Goal: Transaction & Acquisition: Purchase product/service

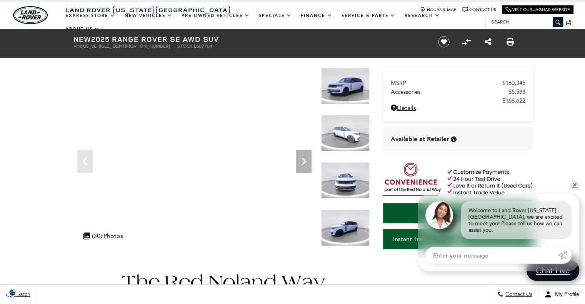
scroll to position [7, 0]
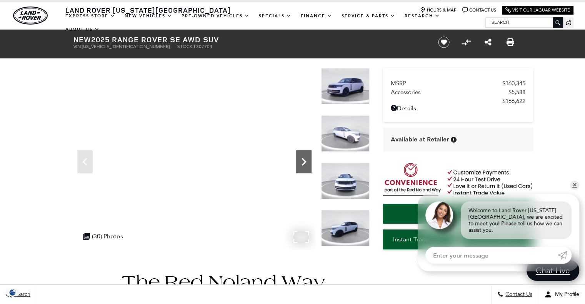
click at [301, 163] on icon "Next" at bounding box center [303, 161] width 15 height 15
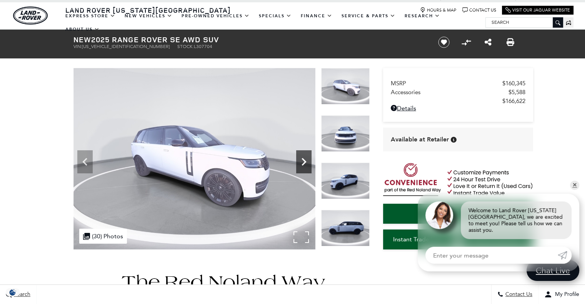
click at [301, 163] on icon "Next" at bounding box center [303, 161] width 15 height 15
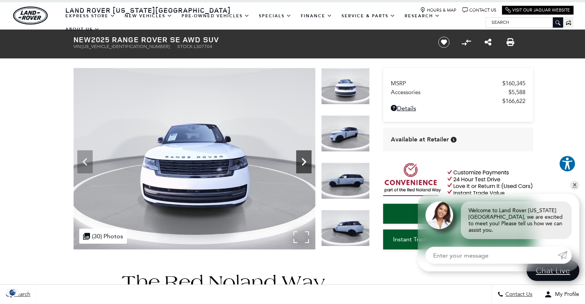
click at [301, 163] on icon "Next" at bounding box center [303, 161] width 15 height 15
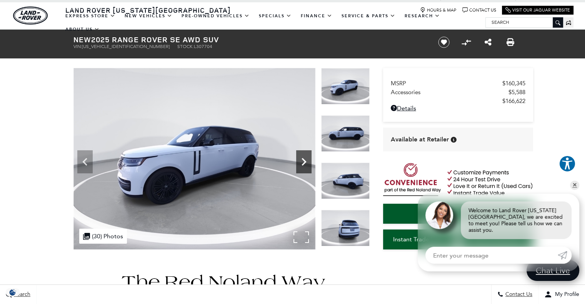
click at [301, 163] on icon "Next" at bounding box center [303, 161] width 15 height 15
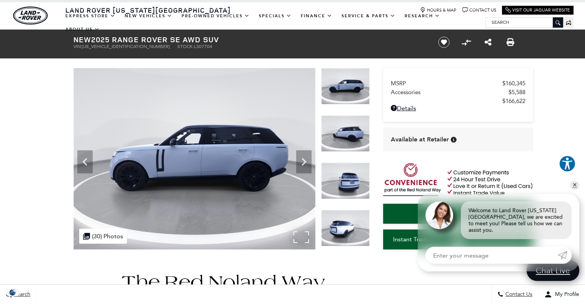
click at [305, 236] on img at bounding box center [194, 159] width 242 height 182
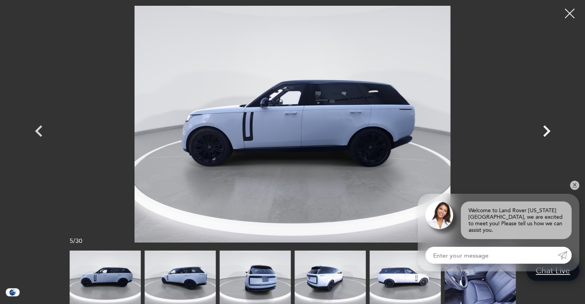
click at [548, 129] on icon "Next" at bounding box center [546, 131] width 7 height 12
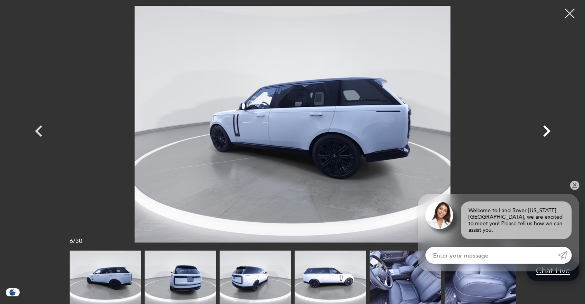
click at [548, 129] on icon "Next" at bounding box center [546, 131] width 7 height 12
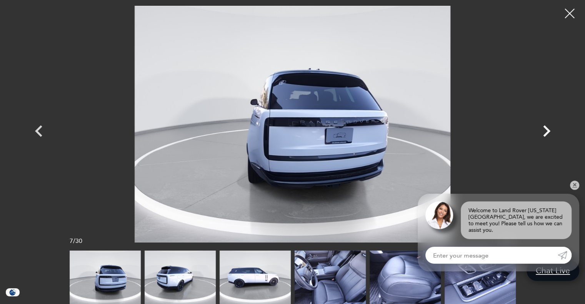
click at [548, 129] on icon "Next" at bounding box center [546, 131] width 7 height 12
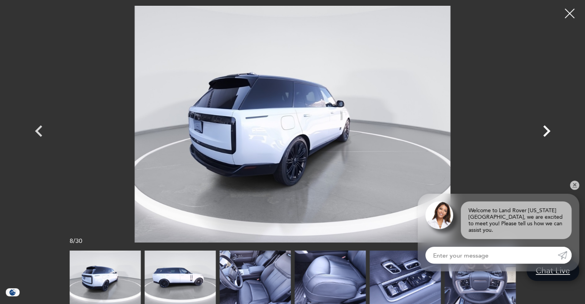
click at [548, 129] on icon "Next" at bounding box center [546, 131] width 7 height 12
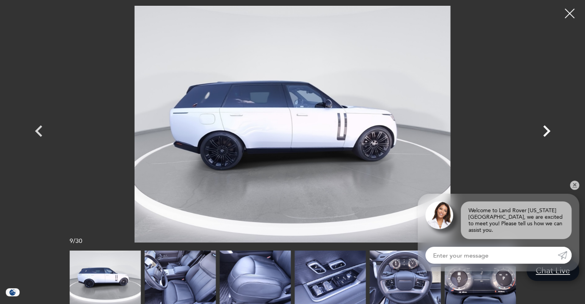
click at [548, 129] on icon "Next" at bounding box center [546, 131] width 7 height 12
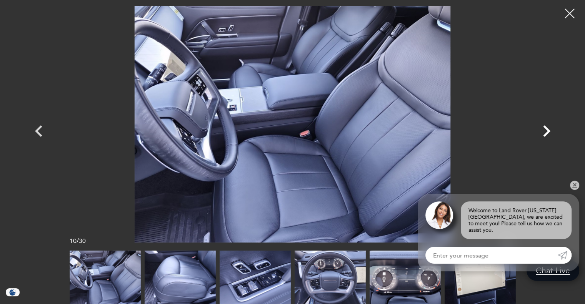
click at [548, 129] on icon "Next" at bounding box center [546, 131] width 7 height 12
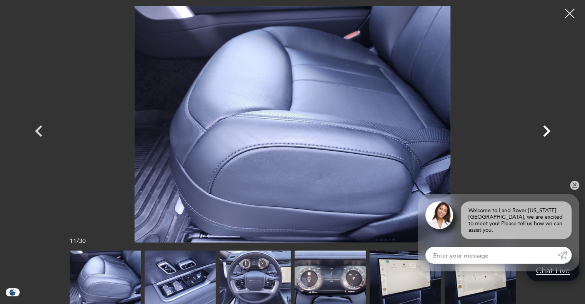
click at [548, 129] on icon "Next" at bounding box center [546, 131] width 7 height 12
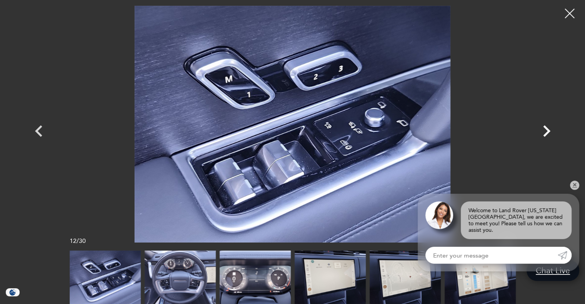
click at [548, 129] on icon "Next" at bounding box center [546, 131] width 7 height 12
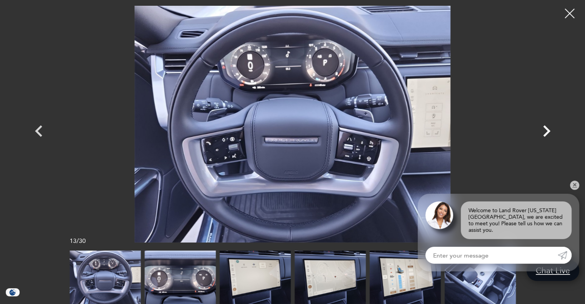
click at [548, 129] on icon "Next" at bounding box center [546, 131] width 7 height 12
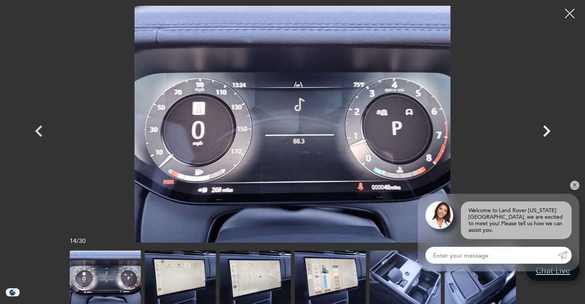
click at [548, 129] on icon "Next" at bounding box center [546, 131] width 7 height 12
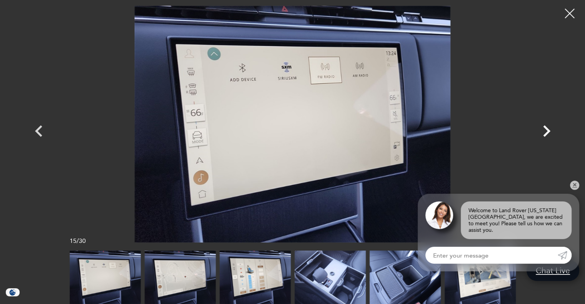
click at [546, 128] on icon "Next" at bounding box center [546, 131] width 7 height 12
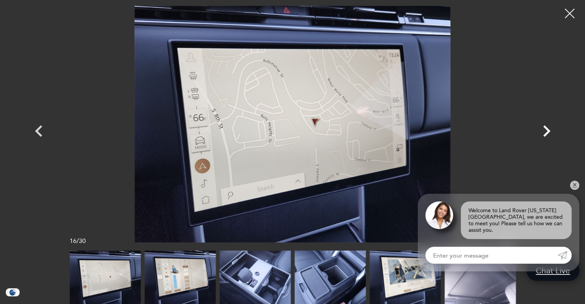
click at [546, 128] on icon "Next" at bounding box center [546, 131] width 7 height 12
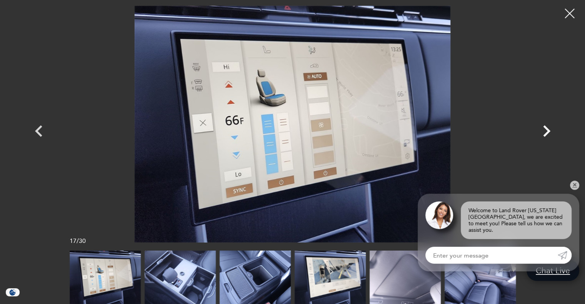
click at [546, 128] on icon "Next" at bounding box center [546, 131] width 7 height 12
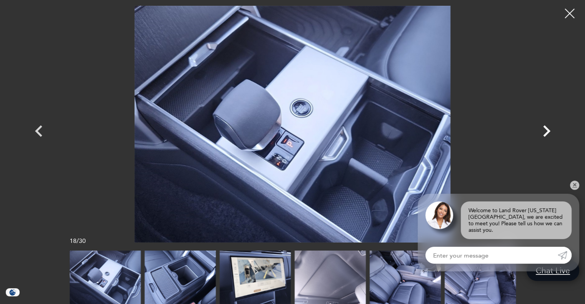
click at [546, 128] on icon "Next" at bounding box center [546, 131] width 7 height 12
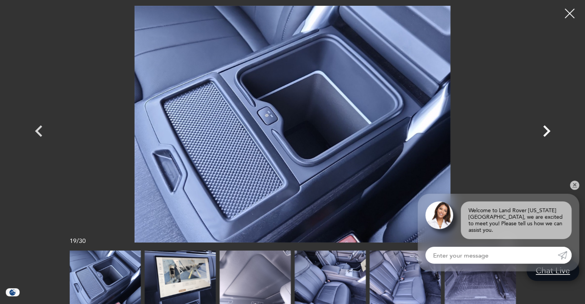
click at [546, 128] on icon "Next" at bounding box center [546, 131] width 7 height 12
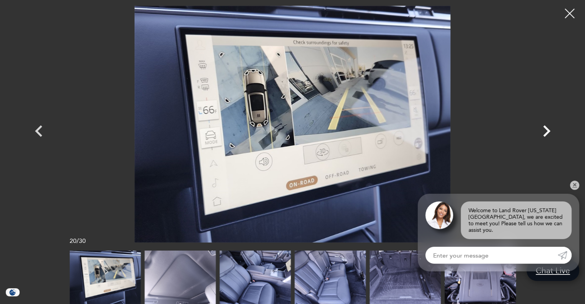
click at [546, 128] on icon "Next" at bounding box center [546, 131] width 7 height 12
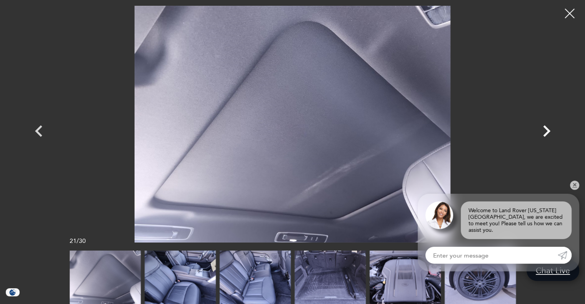
click at [546, 128] on icon "Next" at bounding box center [546, 131] width 7 height 12
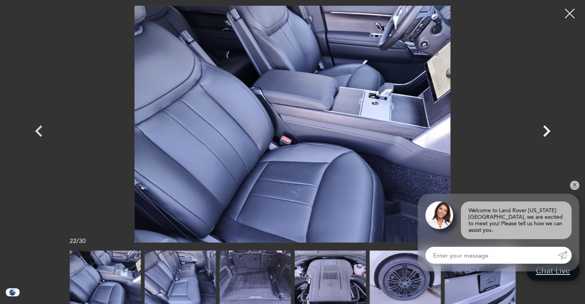
click at [546, 128] on icon "Next" at bounding box center [546, 131] width 7 height 12
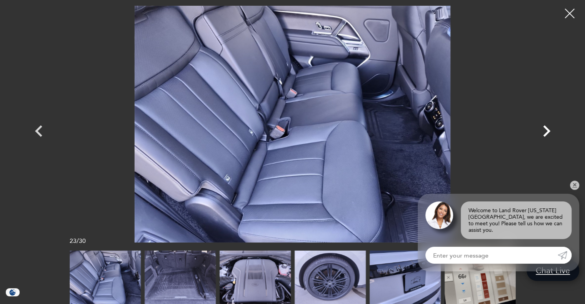
click at [546, 128] on icon "Next" at bounding box center [546, 131] width 7 height 12
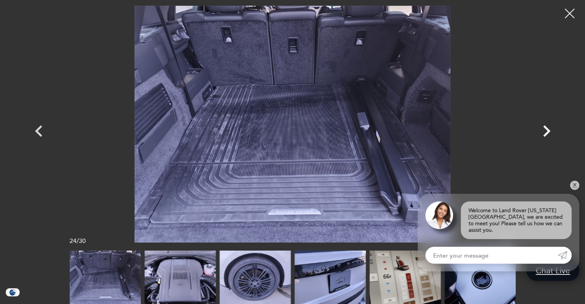
click at [546, 128] on icon "Next" at bounding box center [546, 131] width 7 height 12
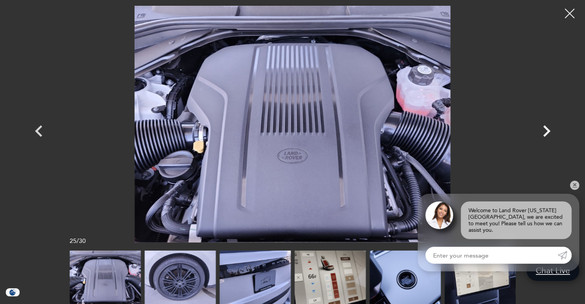
click at [546, 128] on icon "Next" at bounding box center [546, 131] width 7 height 12
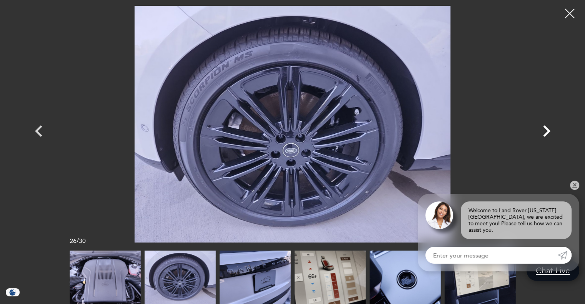
click at [546, 128] on icon "Next" at bounding box center [546, 131] width 7 height 12
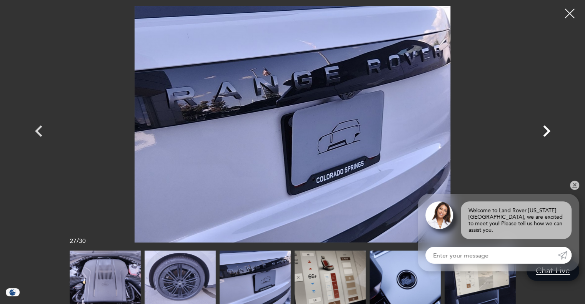
click at [546, 128] on icon "Next" at bounding box center [546, 131] width 7 height 12
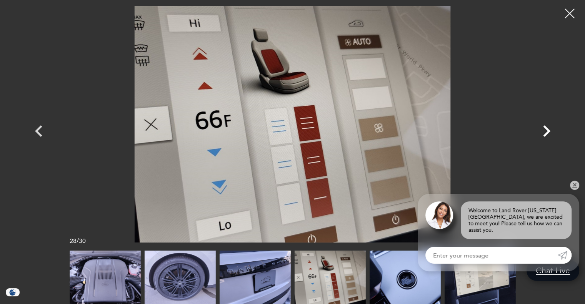
click at [546, 128] on icon "Next" at bounding box center [546, 131] width 7 height 12
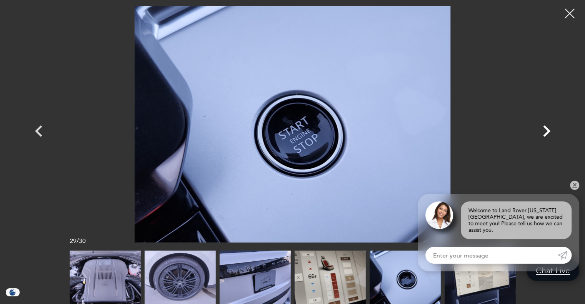
click at [546, 128] on icon "Next" at bounding box center [546, 131] width 7 height 12
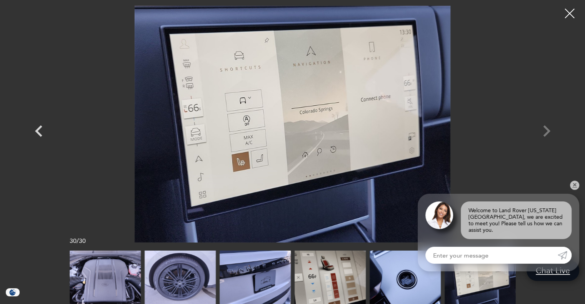
click at [546, 128] on div at bounding box center [292, 124] width 539 height 237
click at [573, 12] on div at bounding box center [570, 13] width 20 height 20
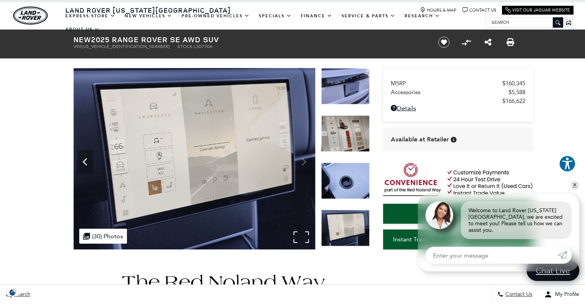
scroll to position [0, 0]
